Goal: Find specific page/section: Find specific page/section

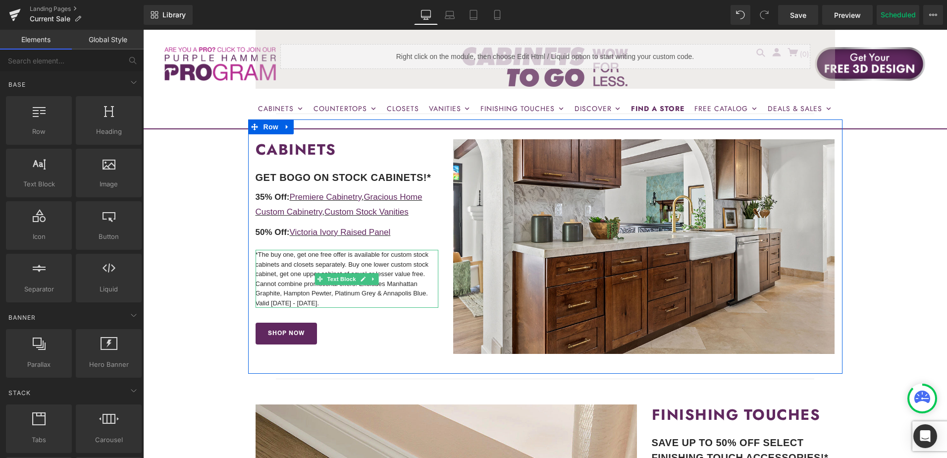
click at [302, 291] on p "*The buy one, get one free offer is available for custom stock cabinets and clo…" at bounding box center [347, 279] width 183 height 58
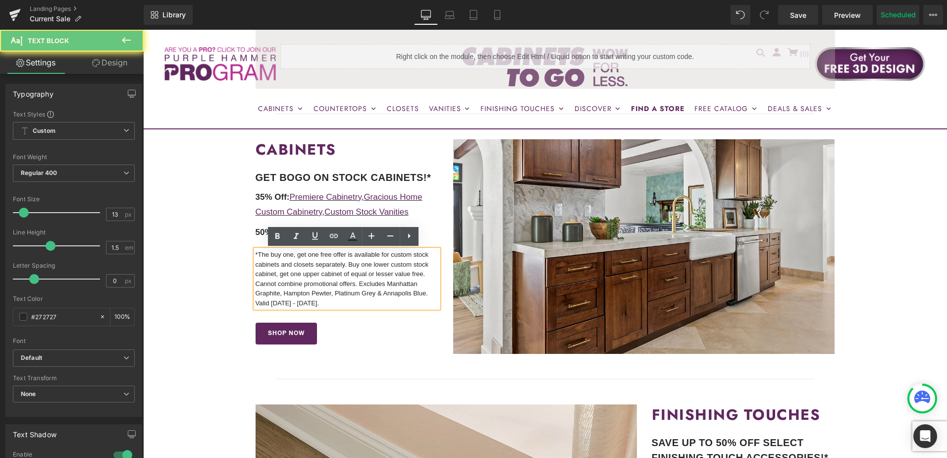
click at [115, 67] on link "Design" at bounding box center [110, 63] width 72 height 22
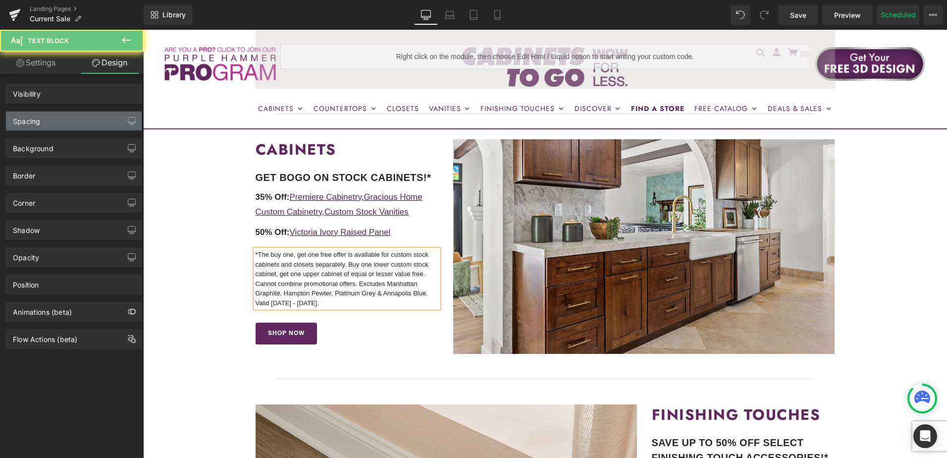
click at [91, 123] on div "Spacing" at bounding box center [74, 120] width 136 height 19
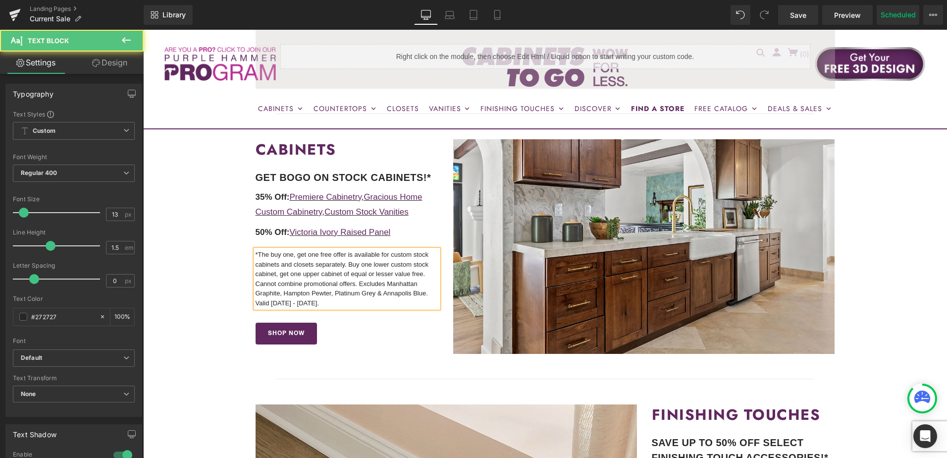
click at [326, 278] on p "*The buy one, get one free offer is available for custom stock cabinets and clo…" at bounding box center [347, 279] width 183 height 58
click at [288, 292] on p "*The buy one, get one free offer is available for custom stock cabinets and clo…" at bounding box center [347, 279] width 183 height 58
click at [282, 294] on p "*The buy one, get one free offer is available for custom stock cabinets and clo…" at bounding box center [347, 279] width 183 height 58
click at [367, 293] on p "*The buy one, get one free offer is available for custom stock cabinets and clo…" at bounding box center [347, 274] width 183 height 49
click at [277, 295] on p "*The buy one, get one free offer is available for custom stock cabinets and clo…" at bounding box center [347, 274] width 183 height 49
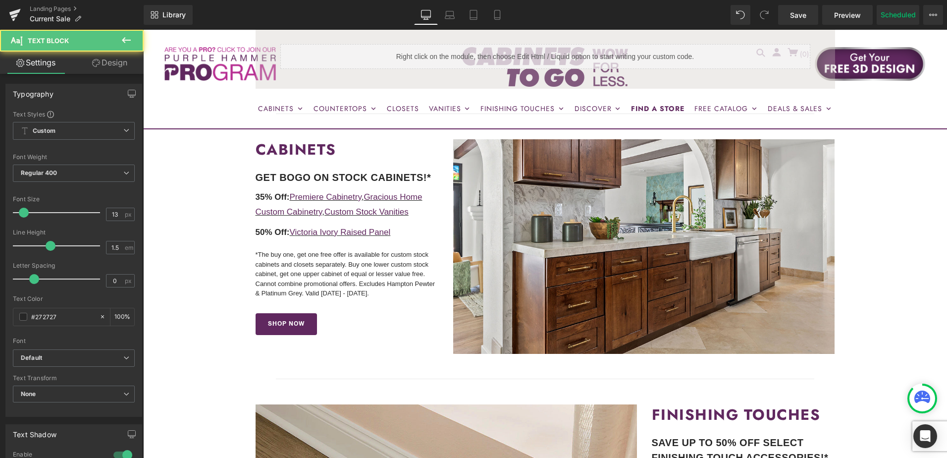
click at [298, 294] on p "*The buy one, get one free offer is available for custom stock cabinets and clo…" at bounding box center [347, 274] width 183 height 49
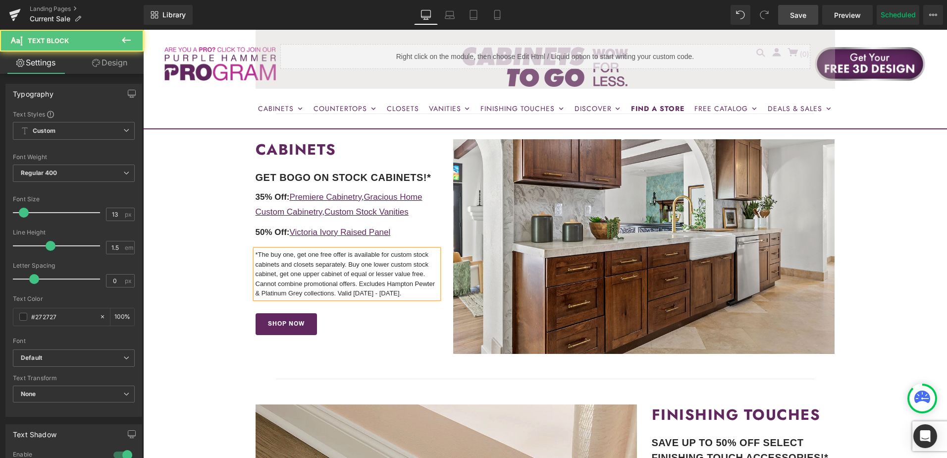
click at [801, 18] on span "Save" at bounding box center [798, 15] width 16 height 10
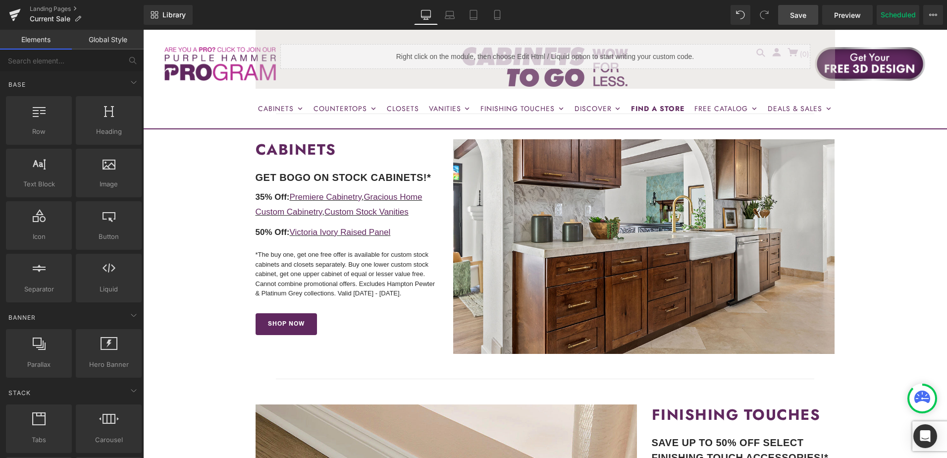
click at [795, 17] on span "Save" at bounding box center [798, 15] width 16 height 10
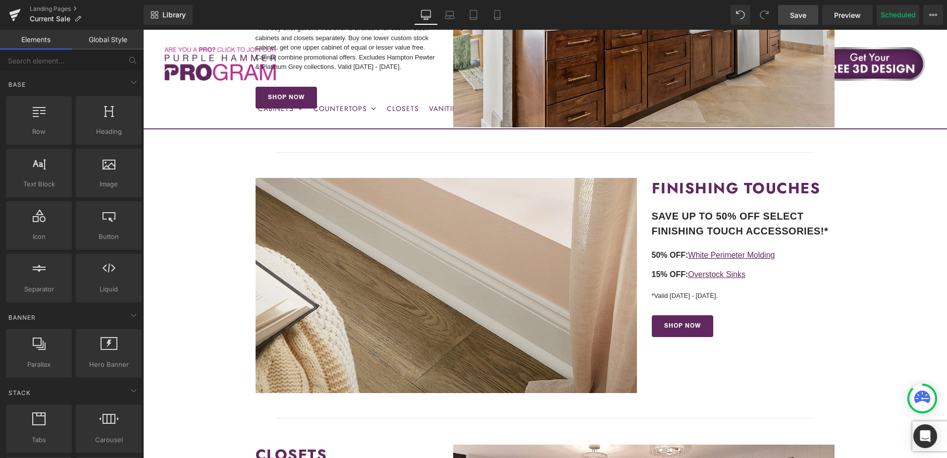
scroll to position [545, 0]
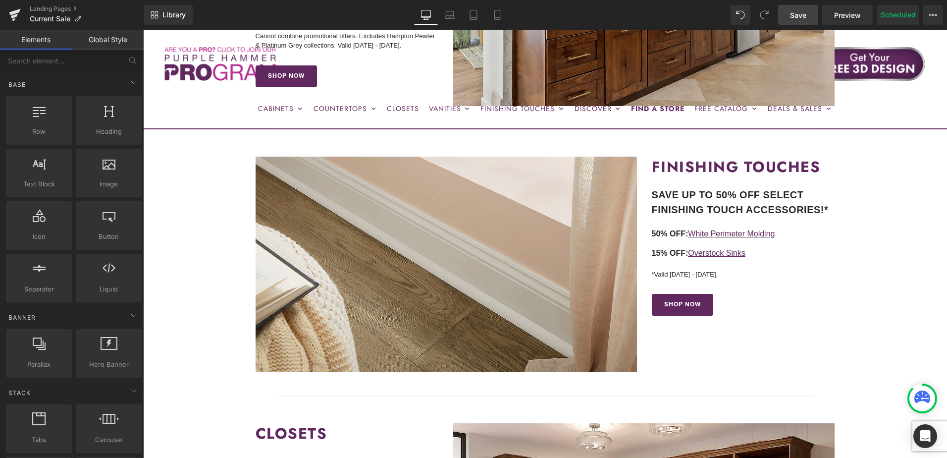
drag, startPoint x: 792, startPoint y: 17, endPoint x: 750, endPoint y: 261, distance: 246.8
click at [792, 17] on span "Save" at bounding box center [798, 15] width 16 height 10
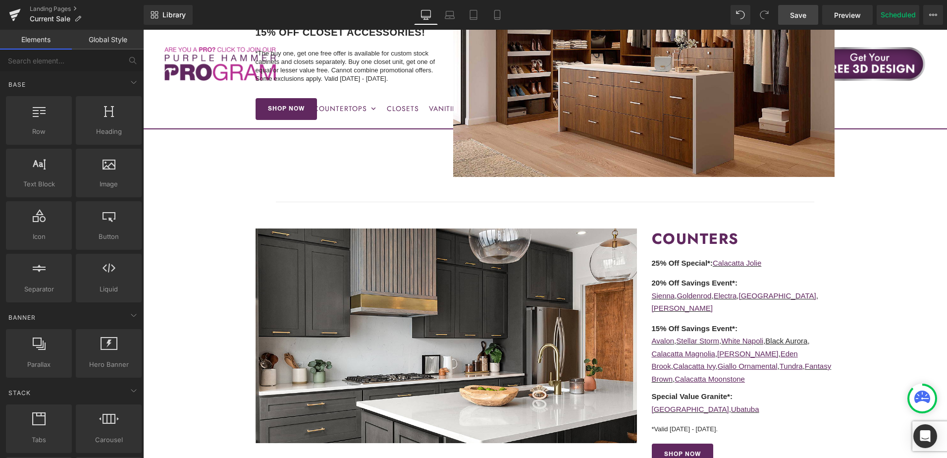
scroll to position [1040, 0]
